Goal: Task Accomplishment & Management: Use online tool/utility

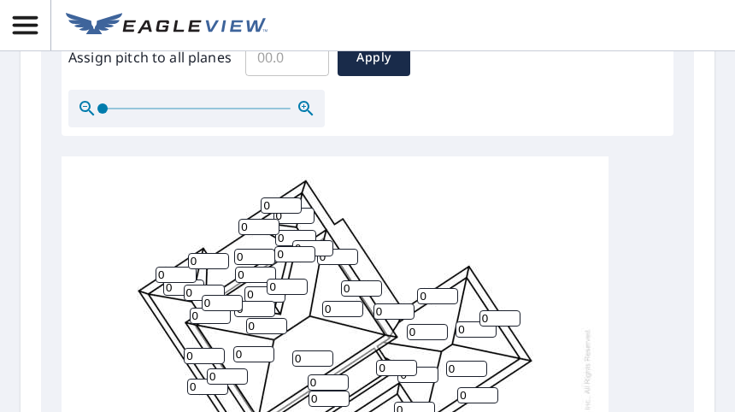
scroll to position [708, 0]
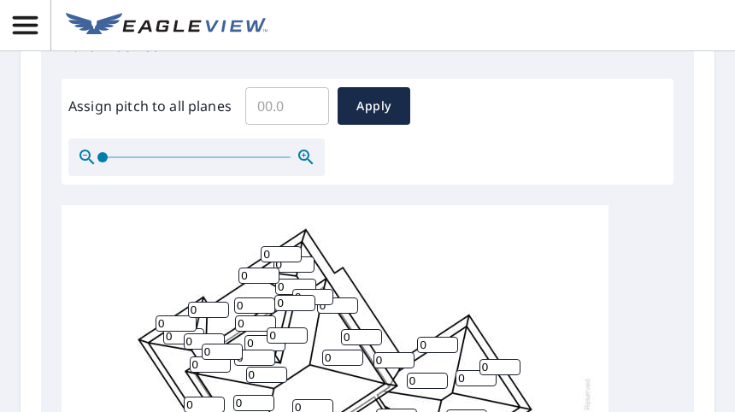
click at [284, 110] on input "Assign pitch to all planes" at bounding box center [287, 106] width 84 height 48
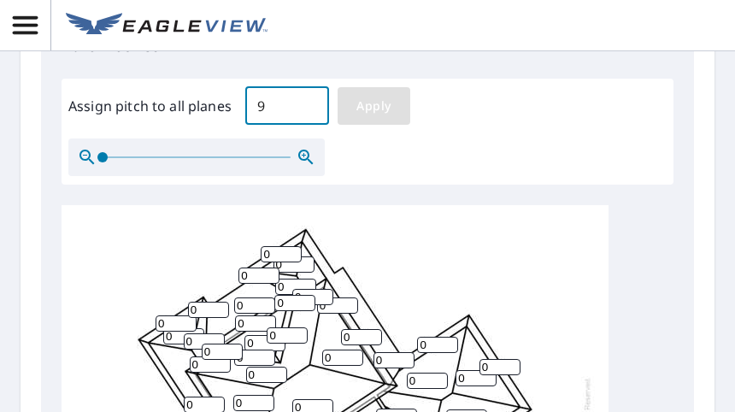
type input "9"
click at [353, 108] on span "Apply" at bounding box center [373, 106] width 45 height 21
type input "9"
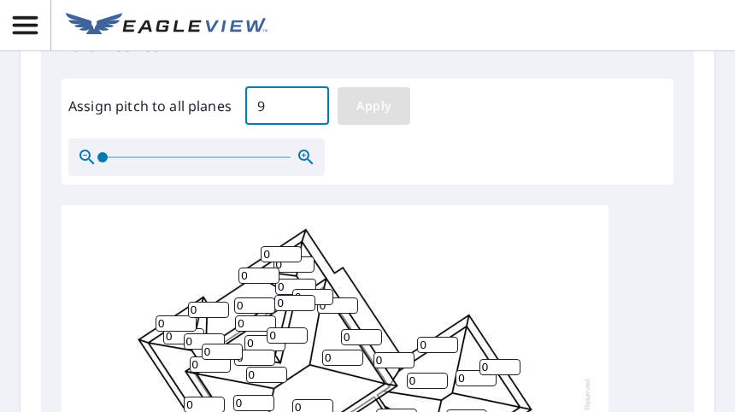
type input "9"
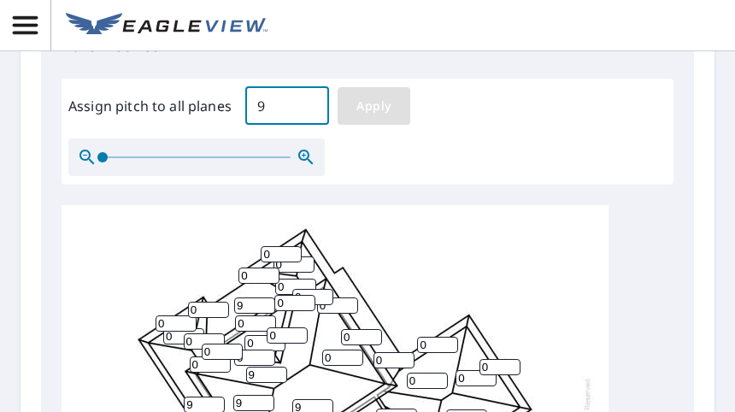
type input "9"
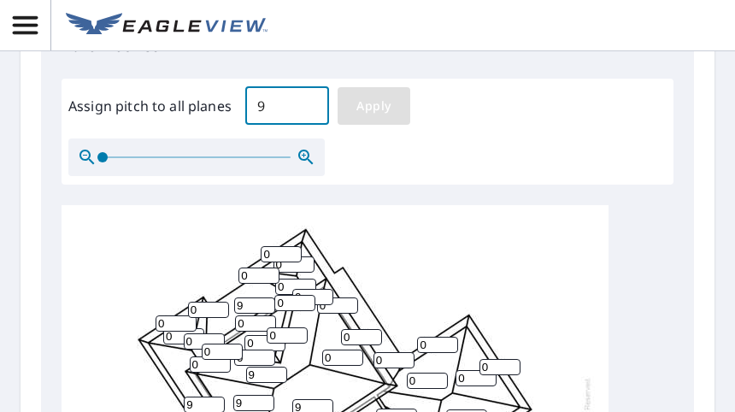
type input "9"
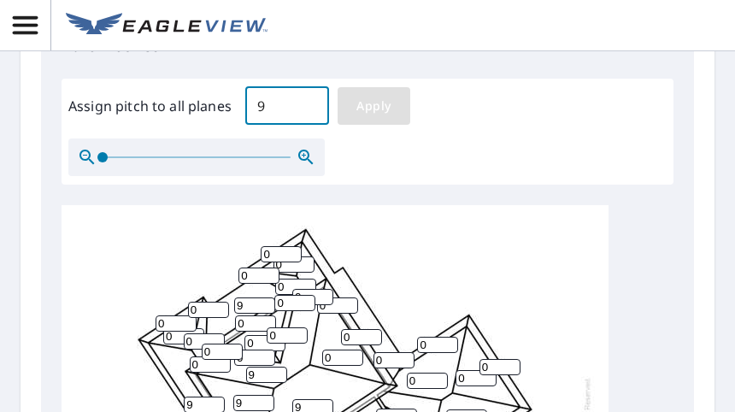
type input "9"
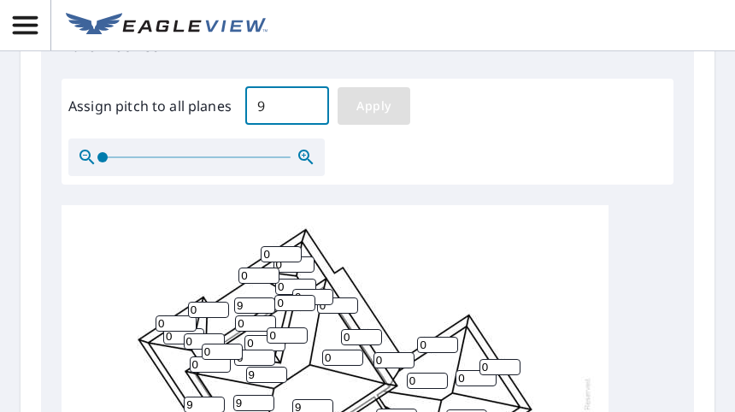
type input "9"
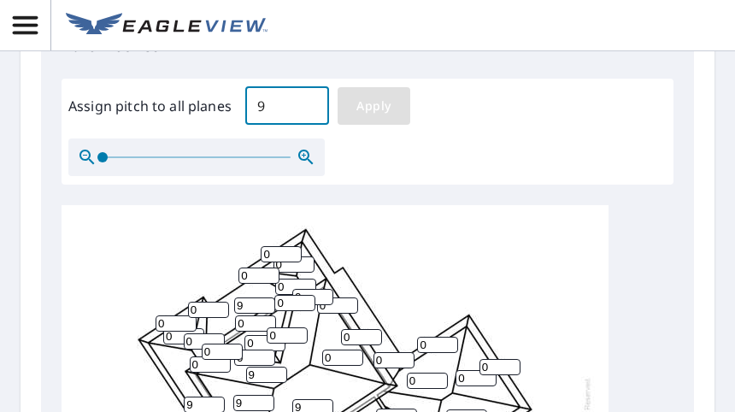
type input "9"
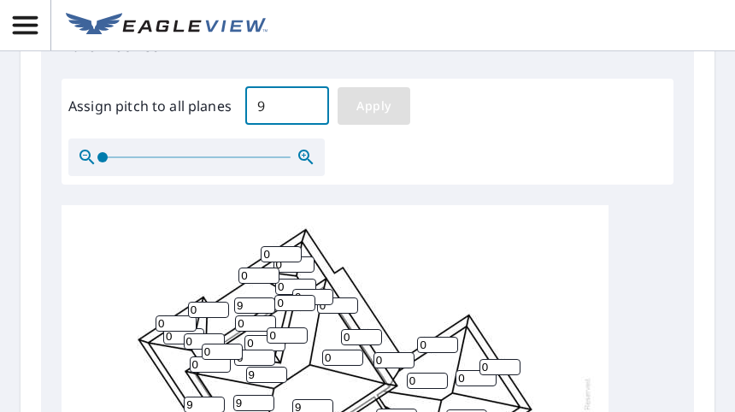
type input "9"
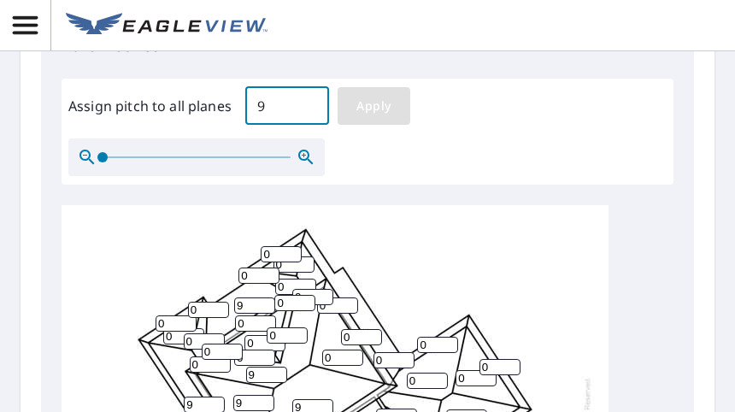
type input "9"
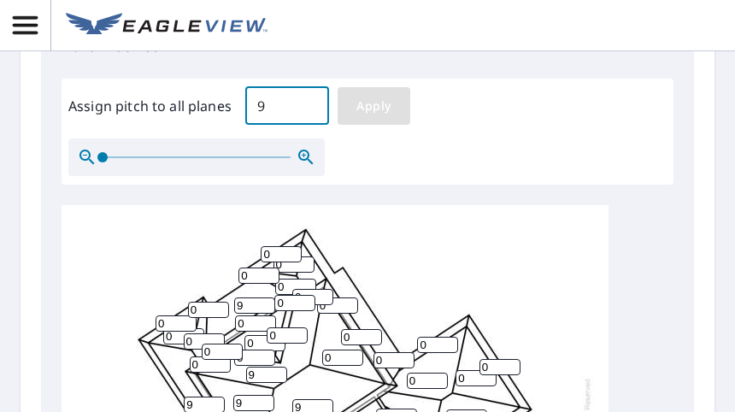
type input "9"
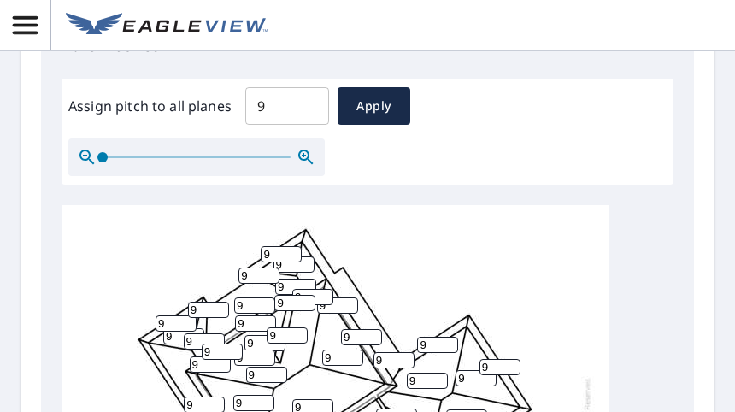
scroll to position [11, 0]
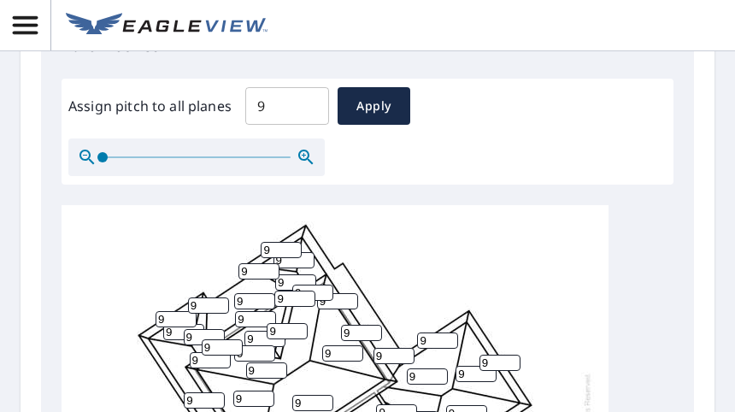
type input "4"
drag, startPoint x: 245, startPoint y: 265, endPoint x: 226, endPoint y: 264, distance: 19.7
drag, startPoint x: 166, startPoint y: 306, endPoint x: 149, endPoint y: 308, distance: 17.3
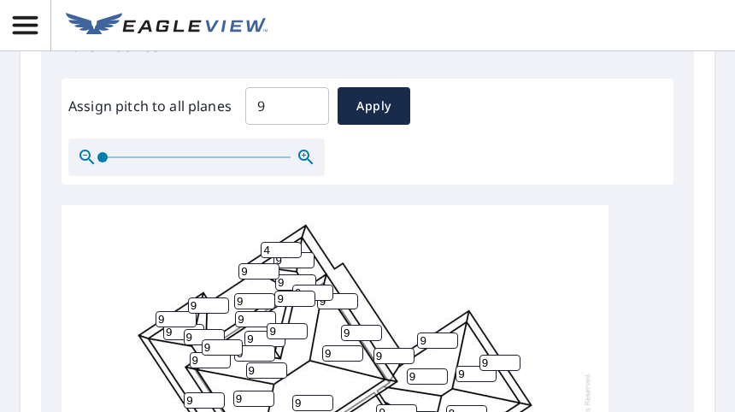
type input "4"
drag, startPoint x: 240, startPoint y: 294, endPoint x: 229, endPoint y: 293, distance: 11.1
type input "5"
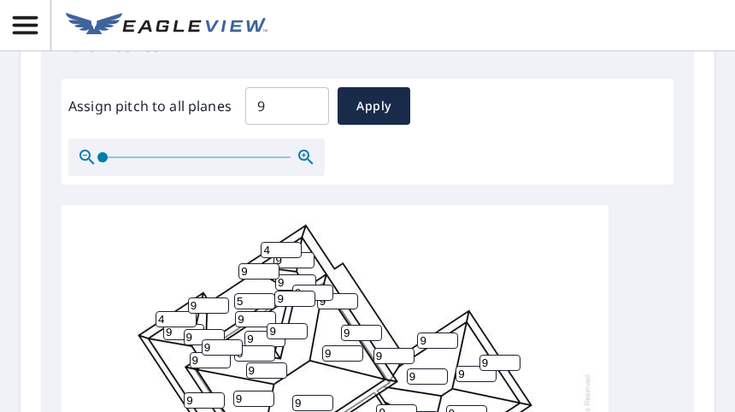
drag, startPoint x: 381, startPoint y: 345, endPoint x: 362, endPoint y: 345, distance: 18.8
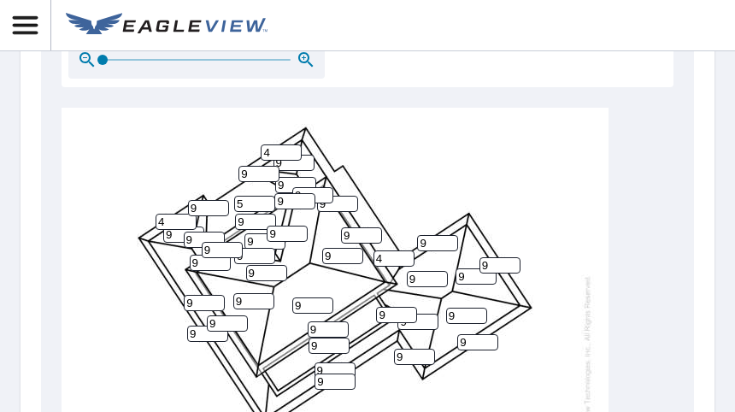
scroll to position [854, 0]
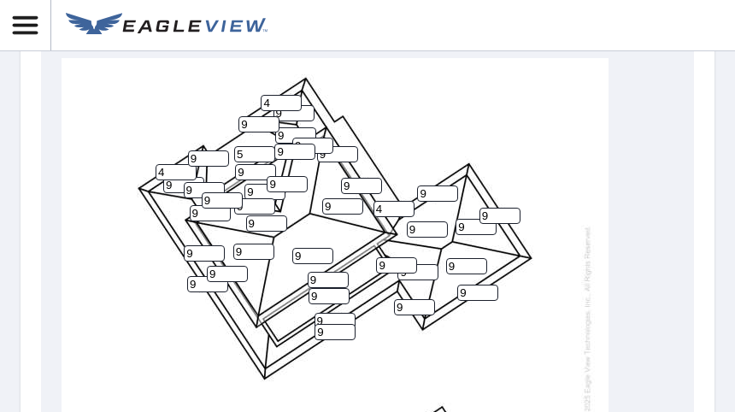
type input "4"
drag, startPoint x: 196, startPoint y: 276, endPoint x: 185, endPoint y: 275, distance: 11.1
click at [185, 275] on div "9 9 9 9 5 9 9 9 9 4 9 9 9 9 9 9 9 9 9 9 9 9 9 9 9 9 9 9 4 9 9 4 9 9 9 9 9 9 9 9…" at bounding box center [335, 322] width 547 height 537
type input "4"
drag, startPoint x: 219, startPoint y: 266, endPoint x: 206, endPoint y: 264, distance: 12.9
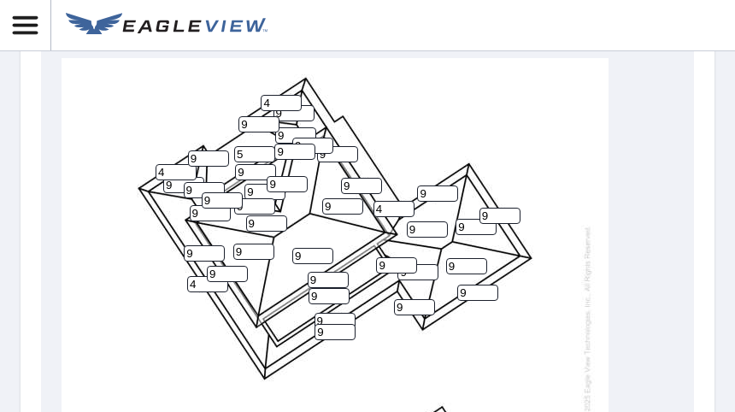
click at [207, 266] on input "9" at bounding box center [227, 274] width 41 height 16
type input "4"
drag, startPoint x: 321, startPoint y: 273, endPoint x: 292, endPoint y: 282, distance: 30.3
click at [300, 273] on div "9 9 9 9 5 9 9 9 9 4 9 9 9 9 9 4 9 9 9 9 9 4 9 9 9 9 9 9 4 9 9 4 9 9 9 9 9 9 9 9…" at bounding box center [335, 322] width 547 height 537
type input "4"
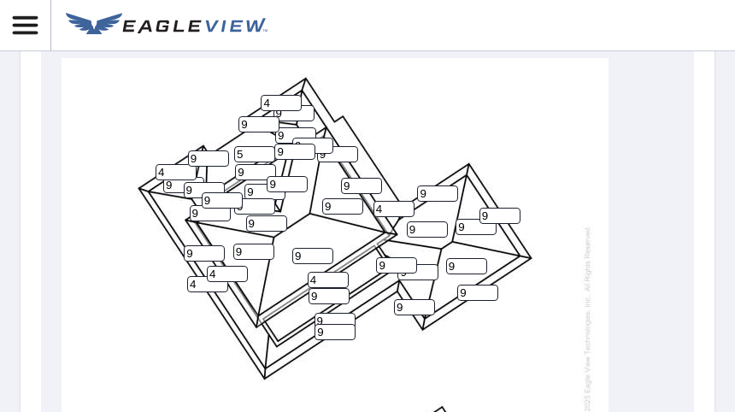
drag, startPoint x: 323, startPoint y: 322, endPoint x: 293, endPoint y: 325, distance: 30.0
click at [295, 325] on div "9 9 9 9 5 9 9 9 9 4 9 9 9 9 9 4 4 9 9 9 9 4 9 9 9 9 9 9 4 9 9 4 9 9 9 9 9 9 9 9…" at bounding box center [335, 322] width 547 height 537
type input "4"
drag, startPoint x: 408, startPoint y: 301, endPoint x: 386, endPoint y: 301, distance: 22.2
click at [386, 301] on div "9 9 9 9 5 9 9 9 9 4 9 9 9 9 9 4 4 4 9 9 9 4 9 9 9 9 9 9 4 9 9 4 9 9 9 9 9 9 9 9…" at bounding box center [335, 322] width 547 height 537
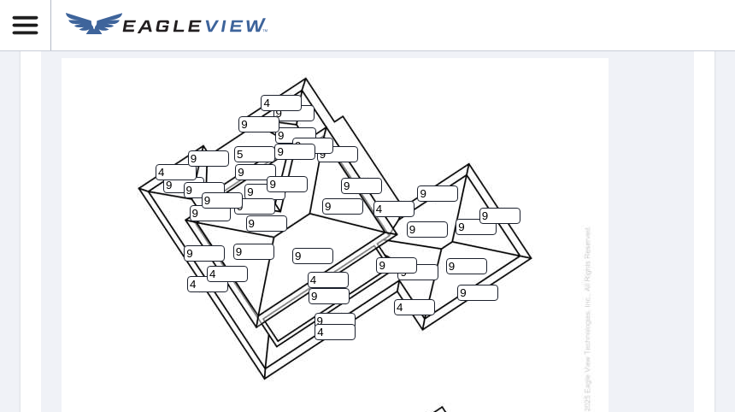
type input "4"
drag, startPoint x: 468, startPoint y: 283, endPoint x: 447, endPoint y: 291, distance: 22.7
click at [452, 284] on div "9 9 9 9 5 9 9 9 9 4 9 9 9 9 9 4 4 4 9 9 9 4 9 9 9 9 9 9 4 9 9 4 9 9 9 9 9 9 4 9…" at bounding box center [335, 322] width 547 height 537
type input "4"
drag, startPoint x: 493, startPoint y: 202, endPoint x: 469, endPoint y: 214, distance: 26.7
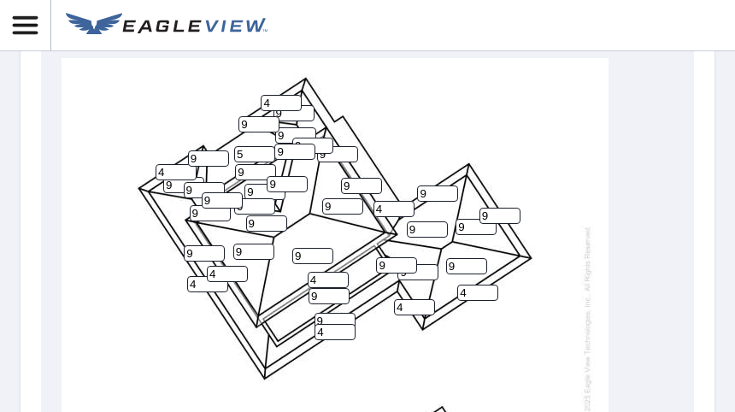
click at [475, 205] on div "9 9 9 9 5 9 9 9 9 4 9 9 9 9 9 4 4 4 9 4 9 4 9 9 9 9 9 9 4 9 9 4 9 9 9 9 9 9 4 9…" at bounding box center [335, 322] width 547 height 537
type input "4"
click at [414, 183] on div "9 9 9 9 5 9 9 9 9 4 9 9 9 9 9 4 4 4 9 4 9 4 4 9 9 9 9 9 4 9 9 4 9 9 9 9 9 9 4 9…" at bounding box center [335, 322] width 547 height 537
type input "4"
click at [246, 244] on input "9" at bounding box center [253, 252] width 41 height 16
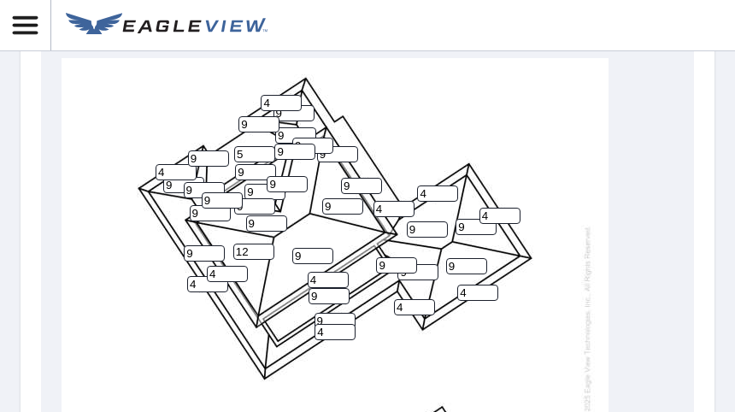
type input "12"
drag, startPoint x: 332, startPoint y: 200, endPoint x: 314, endPoint y: 199, distance: 18.0
click at [315, 199] on div "9 9 9 9 5 12 9 9 9 4 9 9 9 9 9 4 4 4 9 4 9 4 4 9 9 9 4 9 4 9 9 4 9 9 9 9 9 9 4 …" at bounding box center [335, 322] width 547 height 537
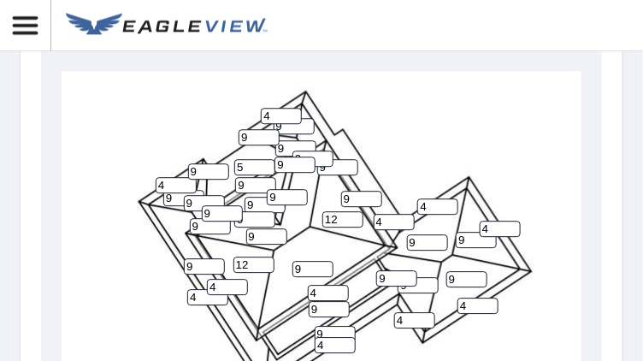
scroll to position [884, 0]
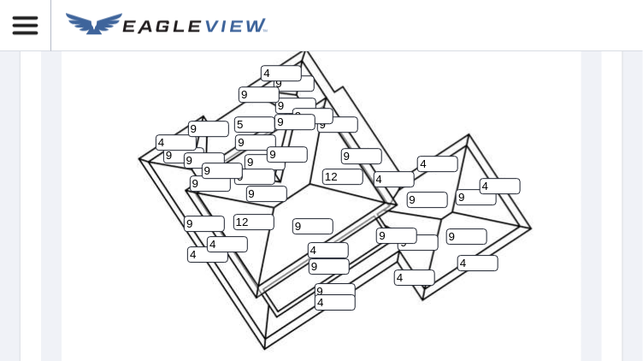
click at [325, 171] on input "12" at bounding box center [342, 176] width 41 height 16
type input "9"
click at [233, 217] on input "12" at bounding box center [253, 222] width 41 height 16
type input "9"
drag, startPoint x: 318, startPoint y: 259, endPoint x: 301, endPoint y: 258, distance: 17.1
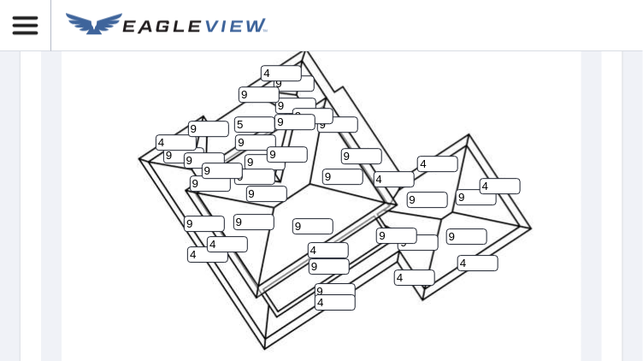
click at [302, 258] on div "9 9 9 9 5 9 9 9 9 4 9 9 9 9 9 4 4 4 9 4 9 4 4 9 9 9 4 9 4 9 9 4 9 9 9 9 9 9 4 9…" at bounding box center [335, 292] width 547 height 537
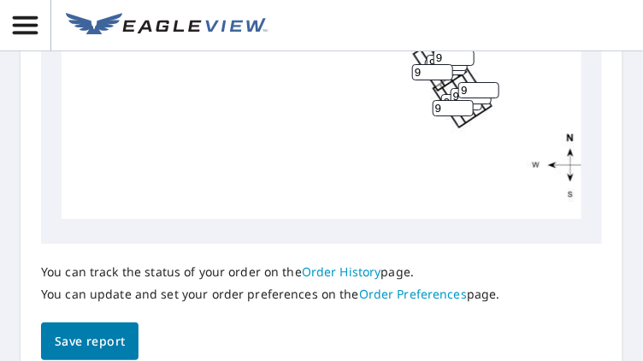
scroll to position [1269, 0]
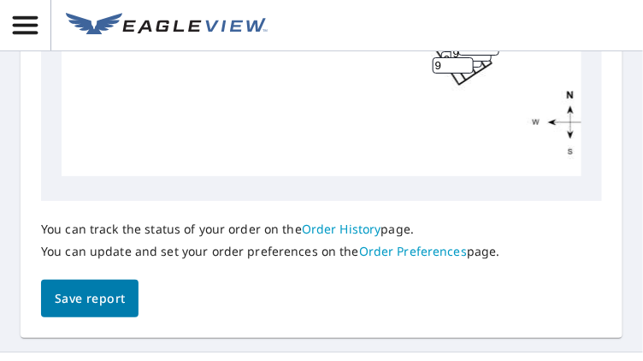
type input "5"
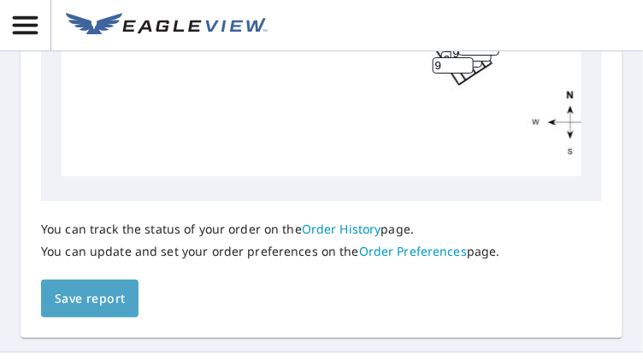
click at [100, 296] on span "Save report" at bounding box center [90, 298] width 70 height 21
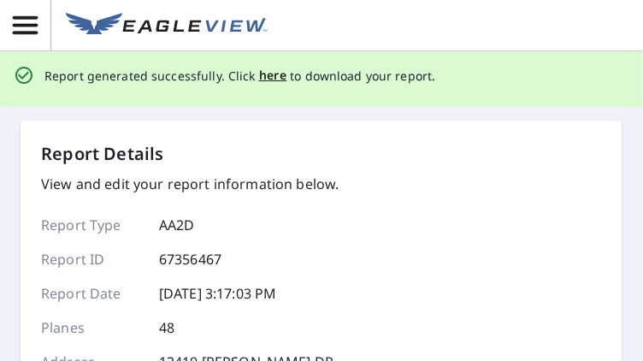
scroll to position [0, 0]
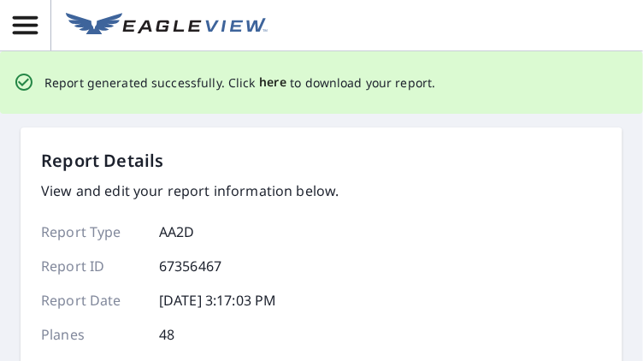
click at [261, 85] on span "here" at bounding box center [273, 82] width 28 height 21
